Goal: Task Accomplishment & Management: Complete application form

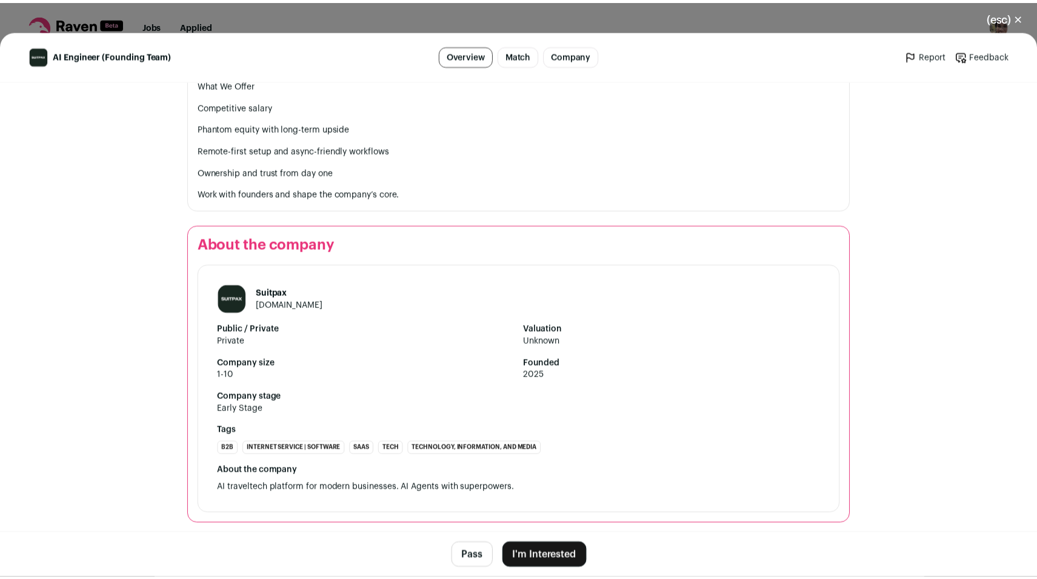
scroll to position [1008, 0]
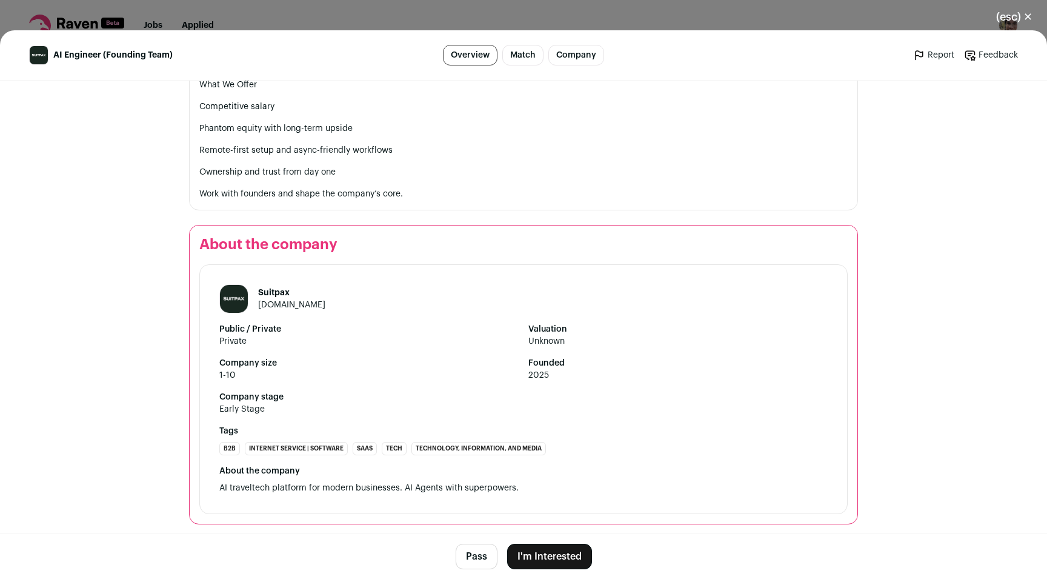
click at [530, 555] on button "I'm Interested" at bounding box center [549, 556] width 85 height 25
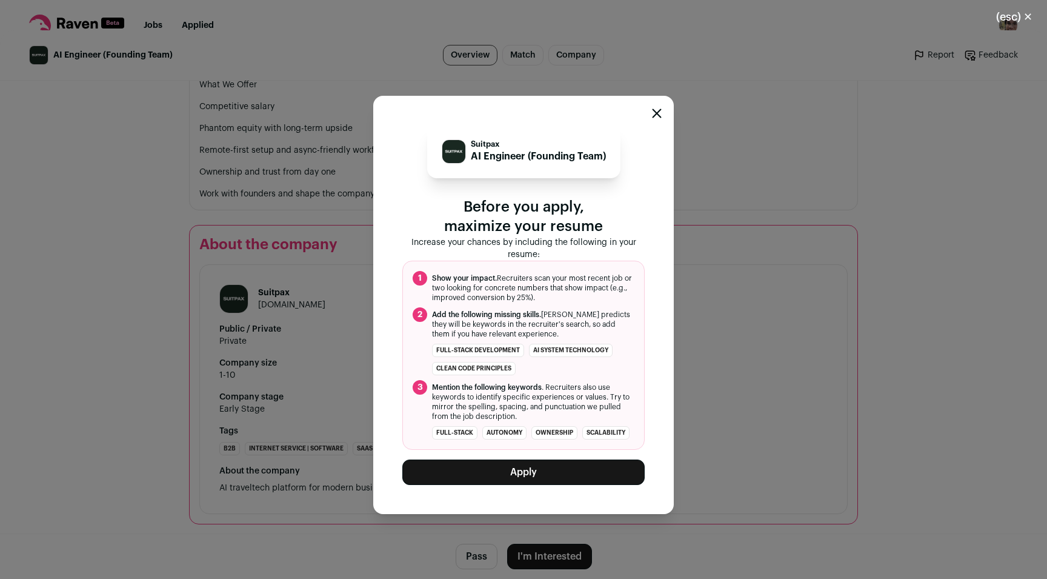
click at [488, 475] on button "Apply" at bounding box center [523, 471] width 242 height 25
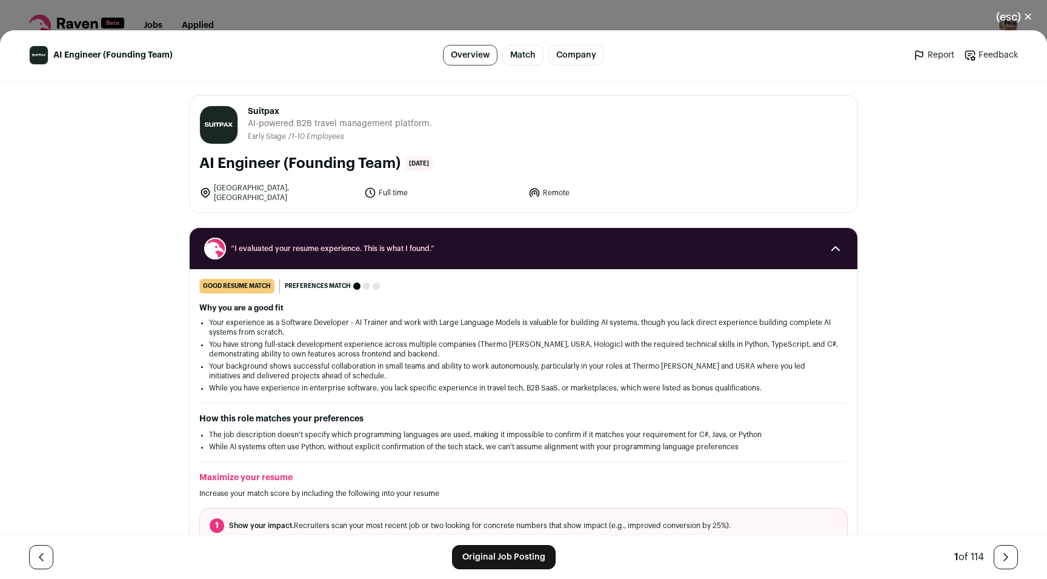
click at [270, 18] on div "(esc) ✕ AI Engineer (Founding Team) Overview Match Company Report Feedback Repo…" at bounding box center [523, 289] width 1047 height 579
